Goal: Task Accomplishment & Management: Use online tool/utility

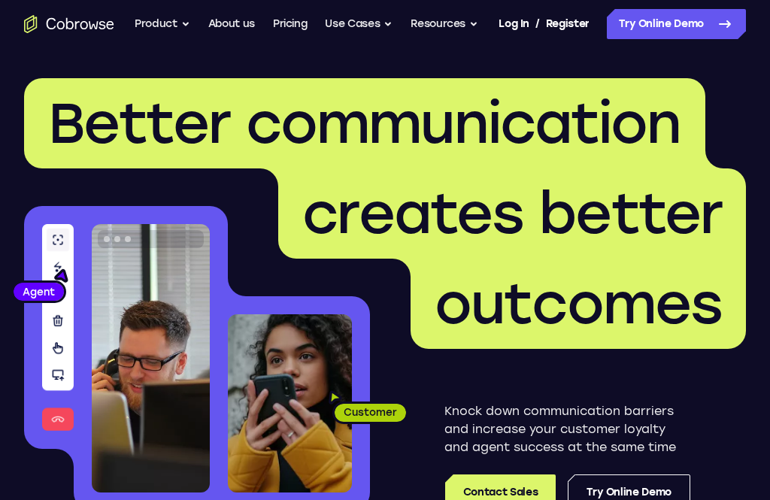
click at [658, 490] on link "Try Online Demo" at bounding box center [629, 493] width 123 height 36
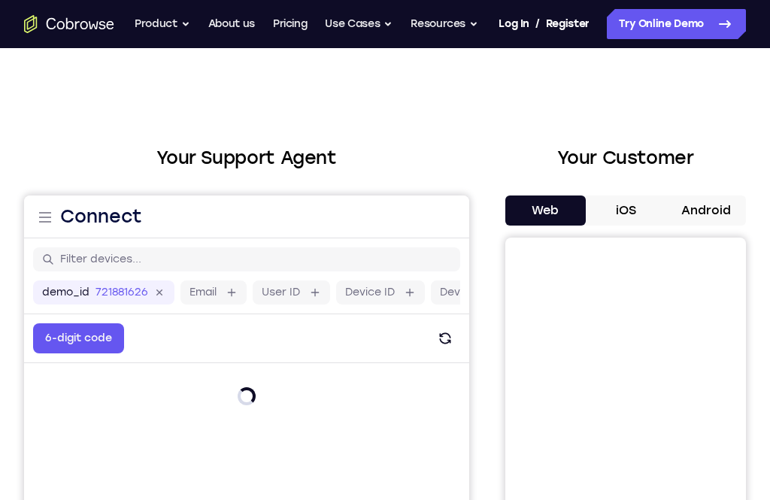
click at [718, 205] on button "Android" at bounding box center [706, 211] width 81 height 30
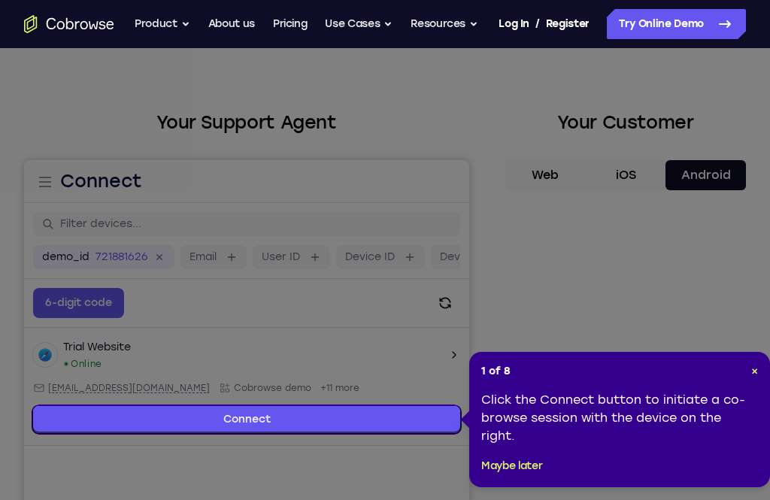
scroll to position [37, 0]
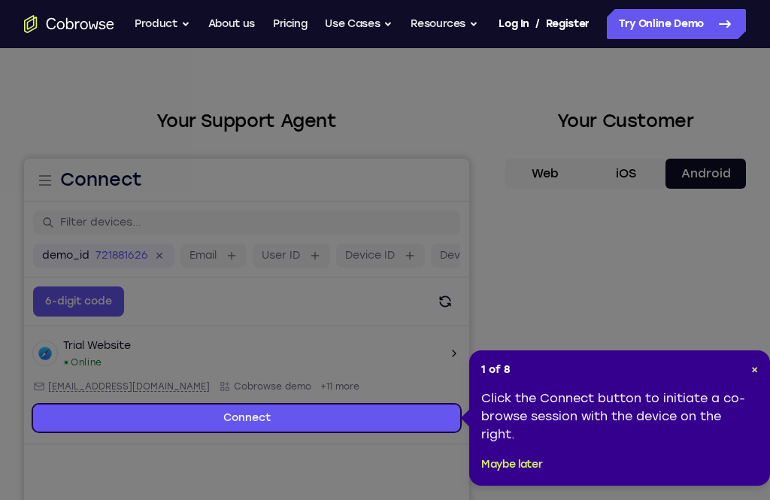
click at [742, 364] on header "1 of 8 ×" at bounding box center [619, 370] width 277 height 15
click at [753, 365] on span "×" at bounding box center [755, 369] width 7 height 13
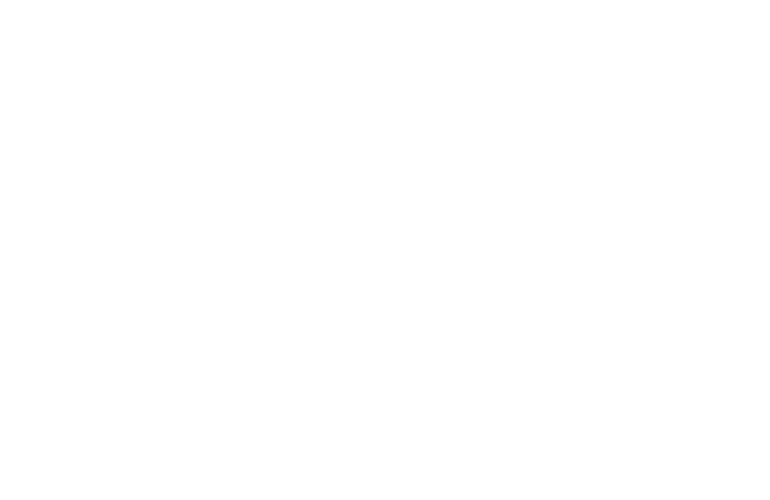
scroll to position [248, 0]
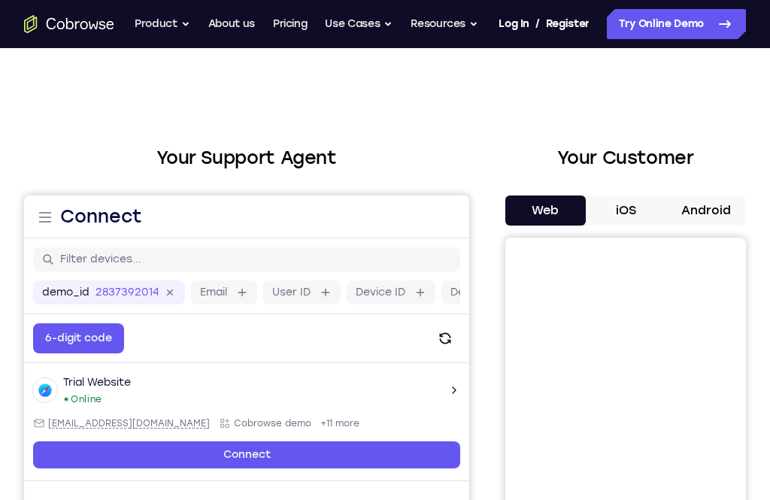
click at [715, 199] on button "Android" at bounding box center [706, 211] width 81 height 30
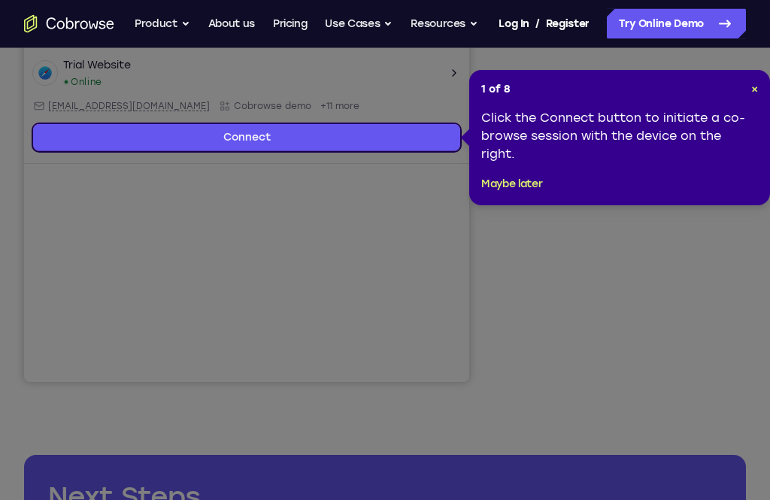
click at [752, 71] on div "1 of 8 × Click the Connect button to initiate a co-browse session with the devi…" at bounding box center [619, 138] width 301 height 135
click at [753, 91] on span "×" at bounding box center [755, 90] width 7 height 13
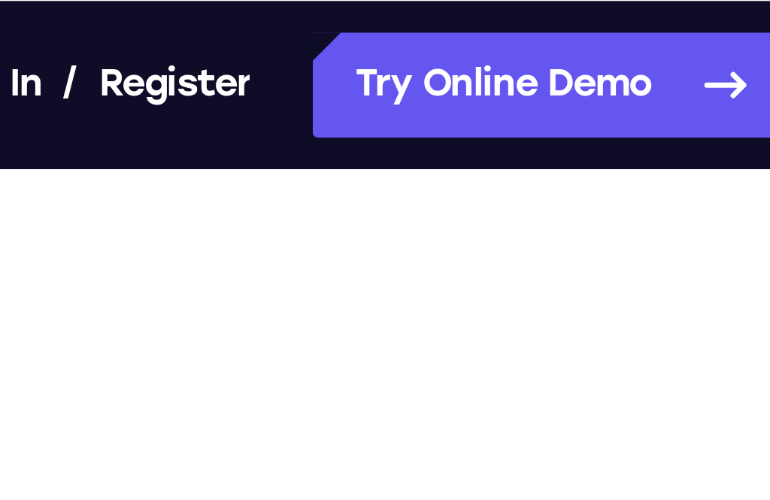
scroll to position [295, 0]
